Goal: Navigation & Orientation: Find specific page/section

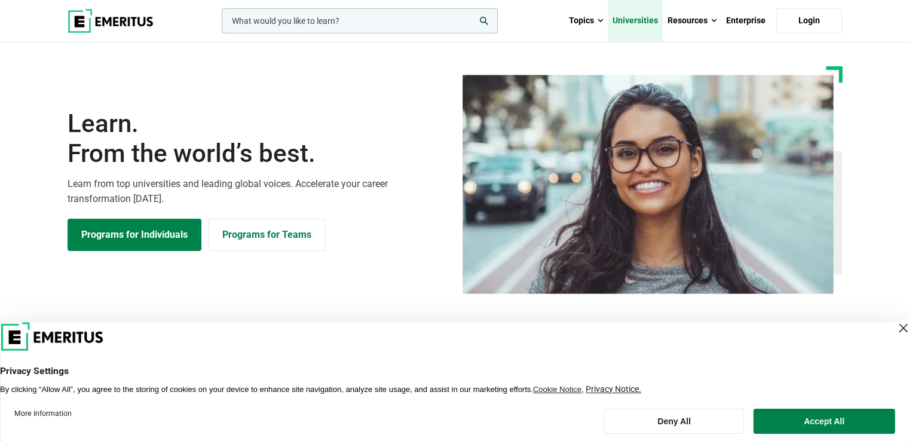
click at [640, 17] on link "Universities" at bounding box center [635, 21] width 55 height 42
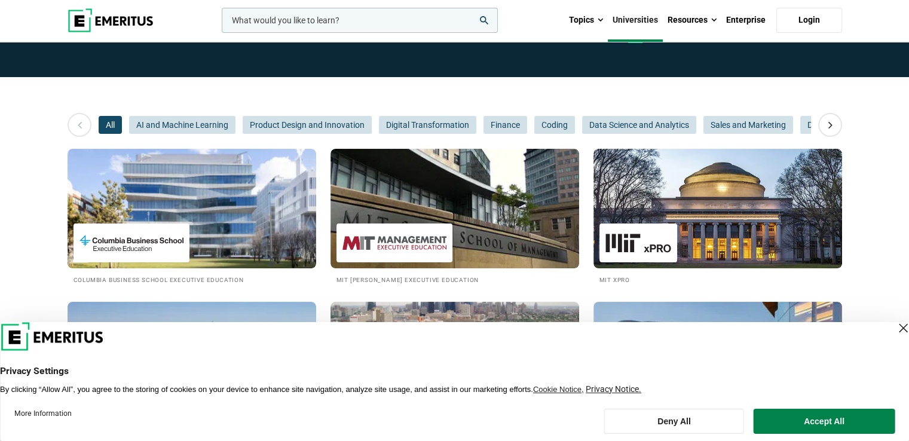
scroll to position [239, 0]
